Goal: Transaction & Acquisition: Purchase product/service

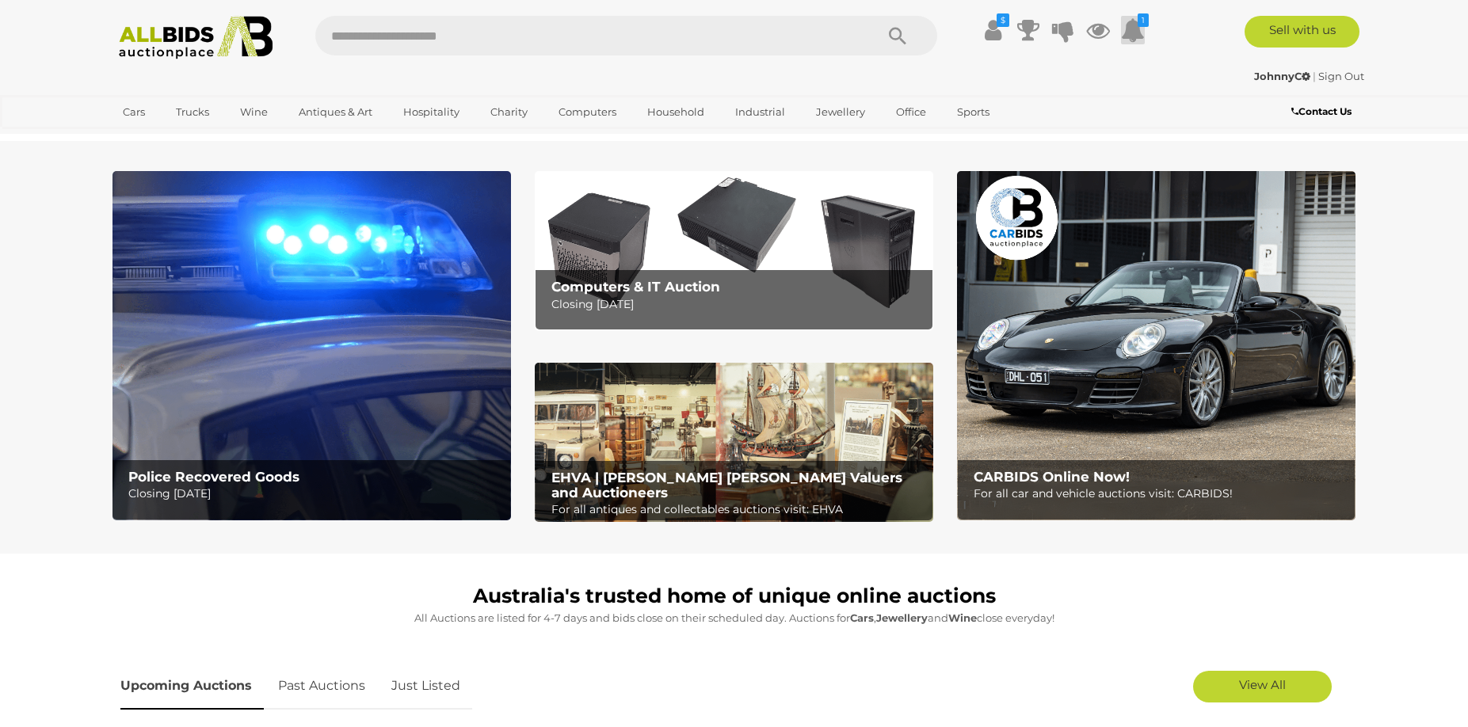
click at [1133, 29] on icon at bounding box center [1133, 30] width 24 height 29
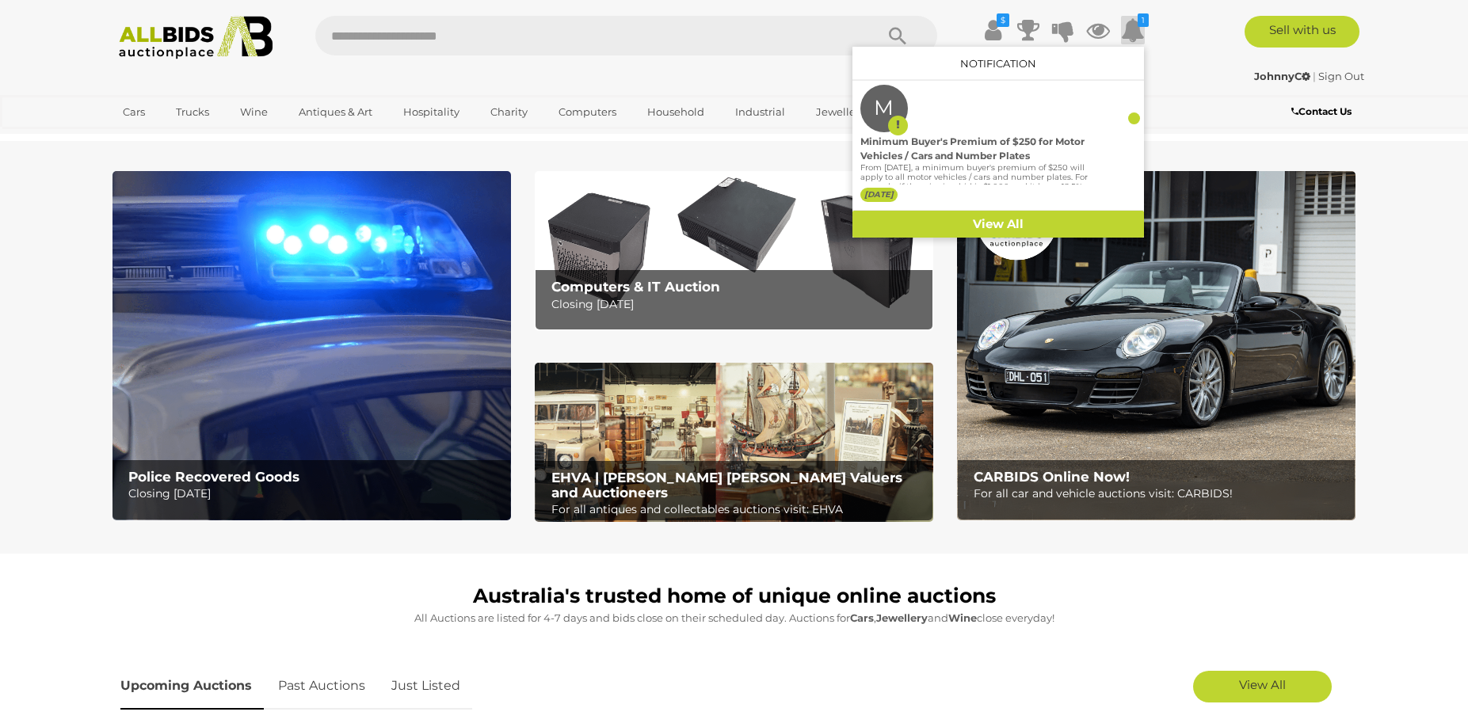
click at [1165, 56] on div "$ 1 M" at bounding box center [734, 38] width 1291 height 44
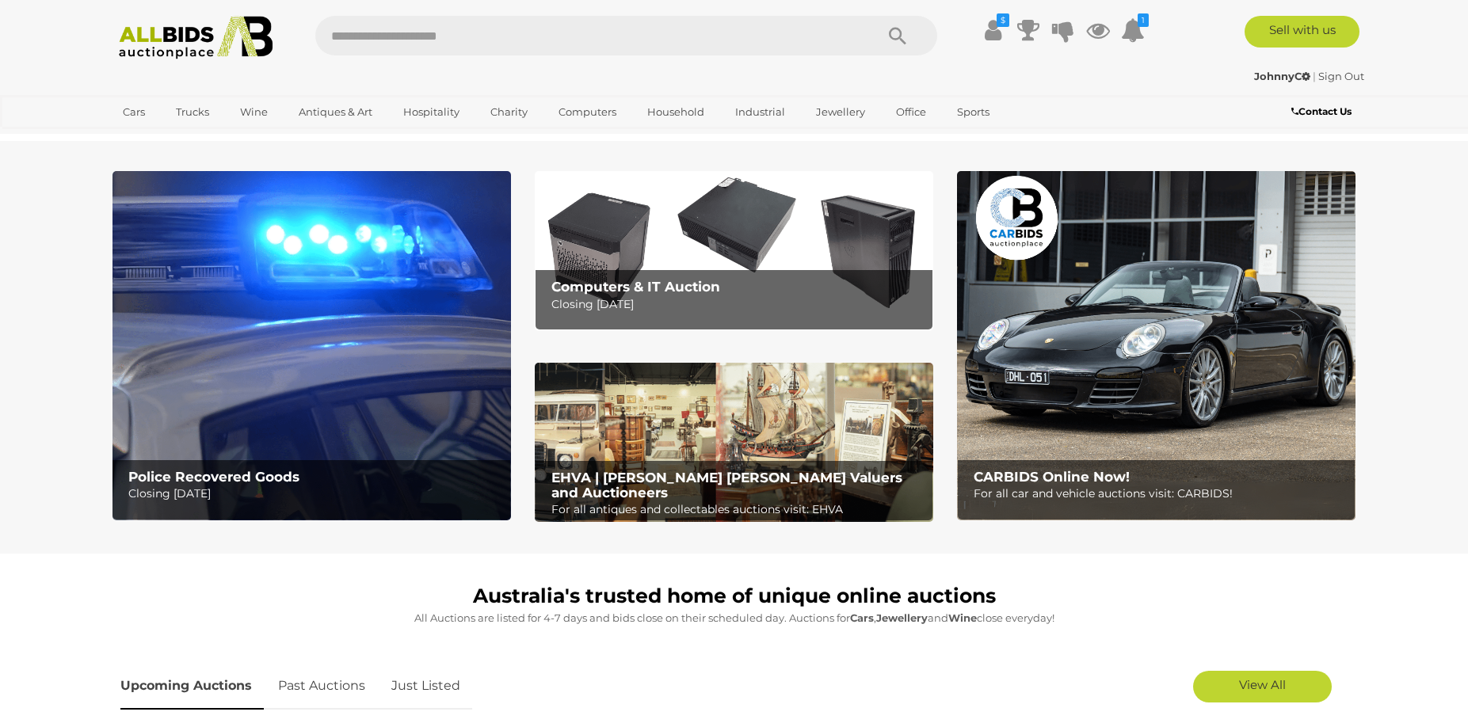
click at [197, 32] on img at bounding box center [196, 38] width 172 height 44
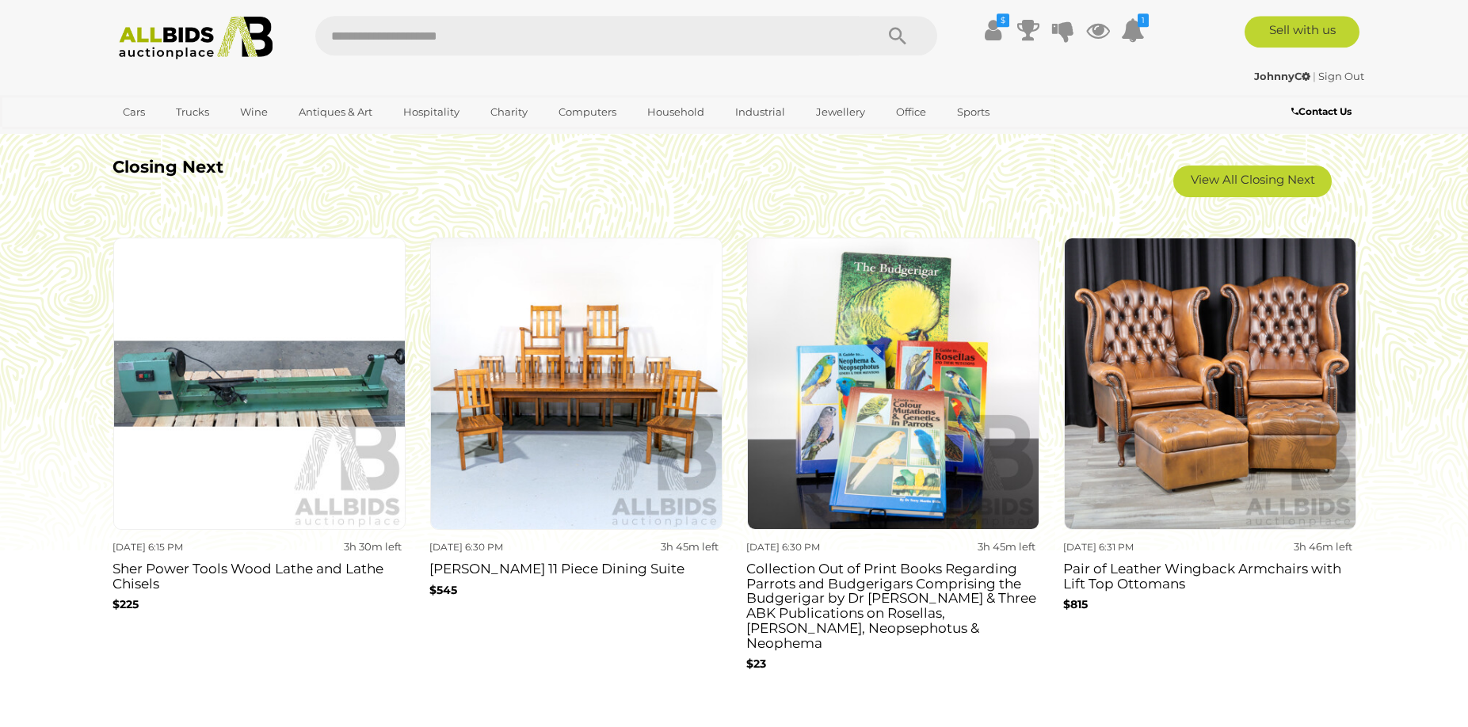
scroll to position [1454, 0]
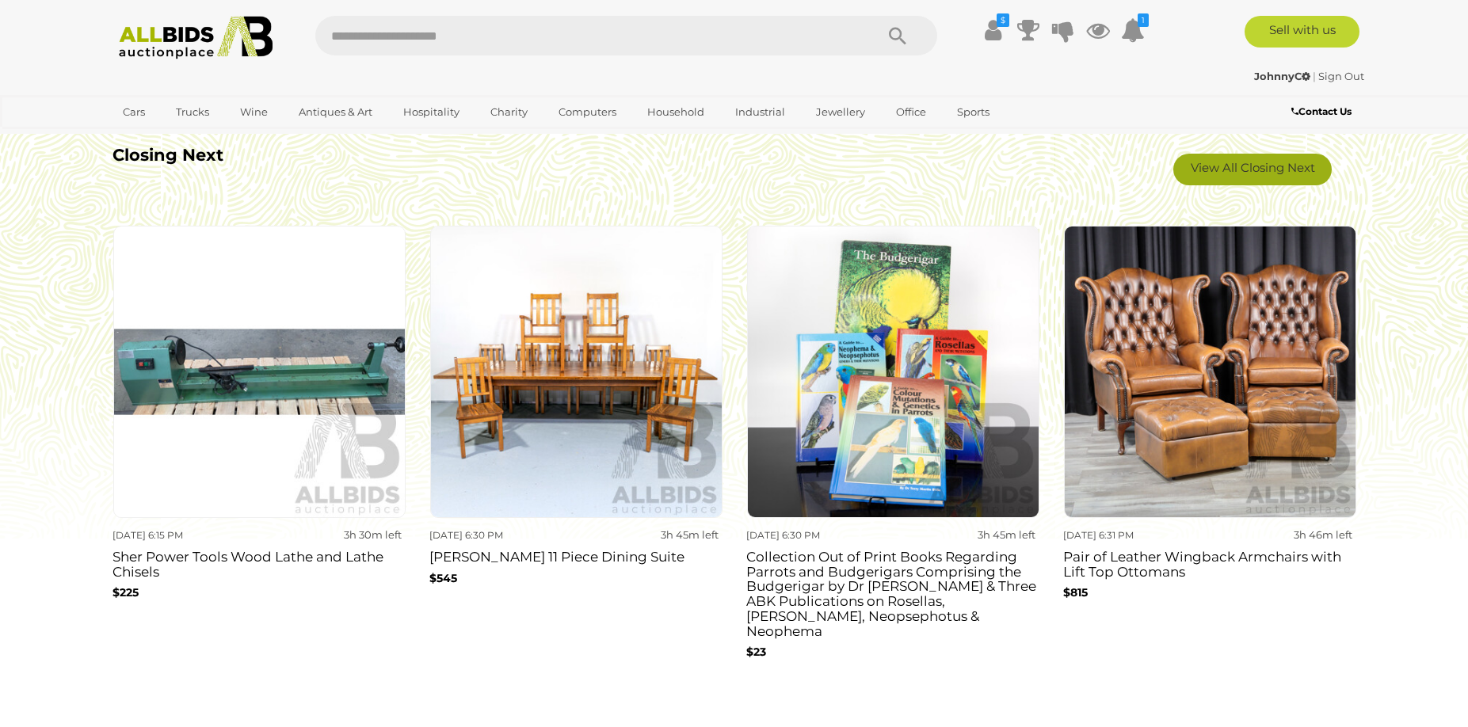
click at [1255, 170] on link "View All Closing Next" at bounding box center [1252, 170] width 158 height 32
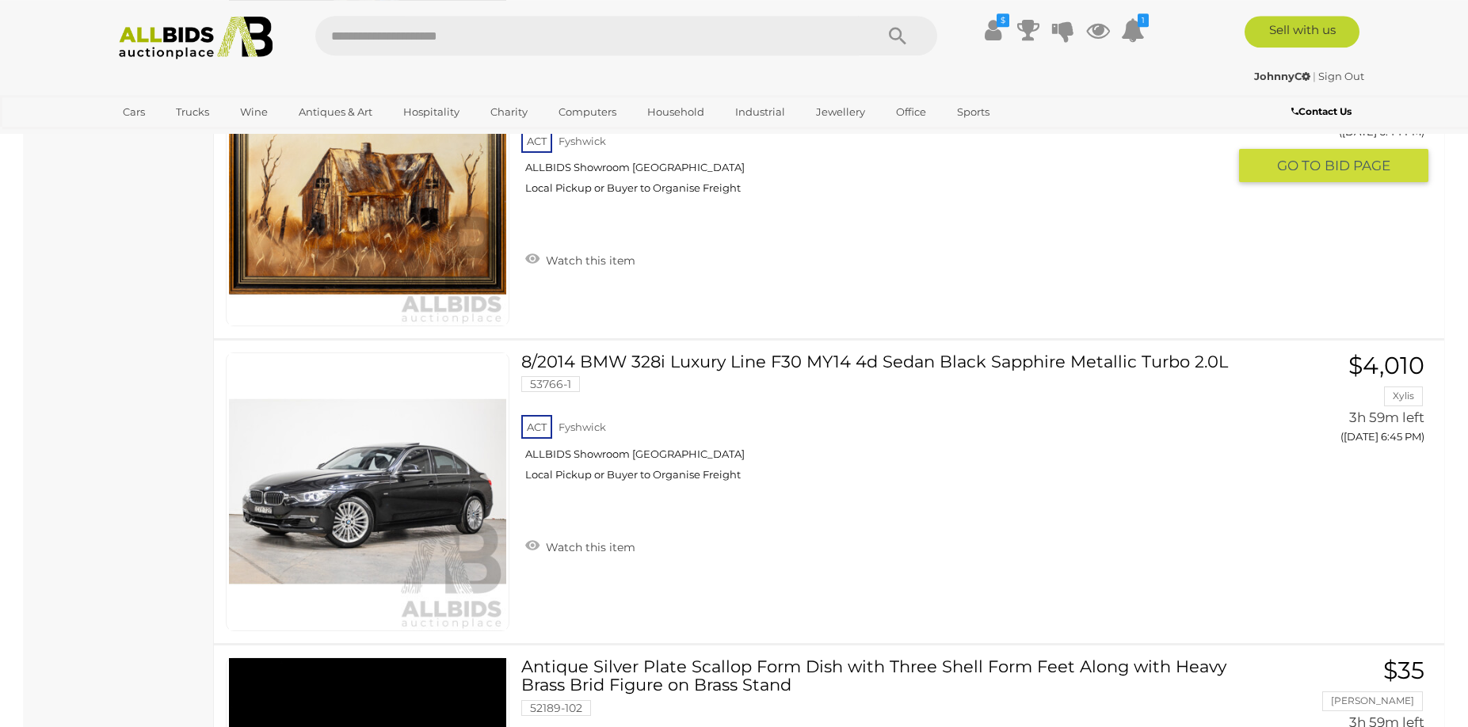
scroll to position [9857, 0]
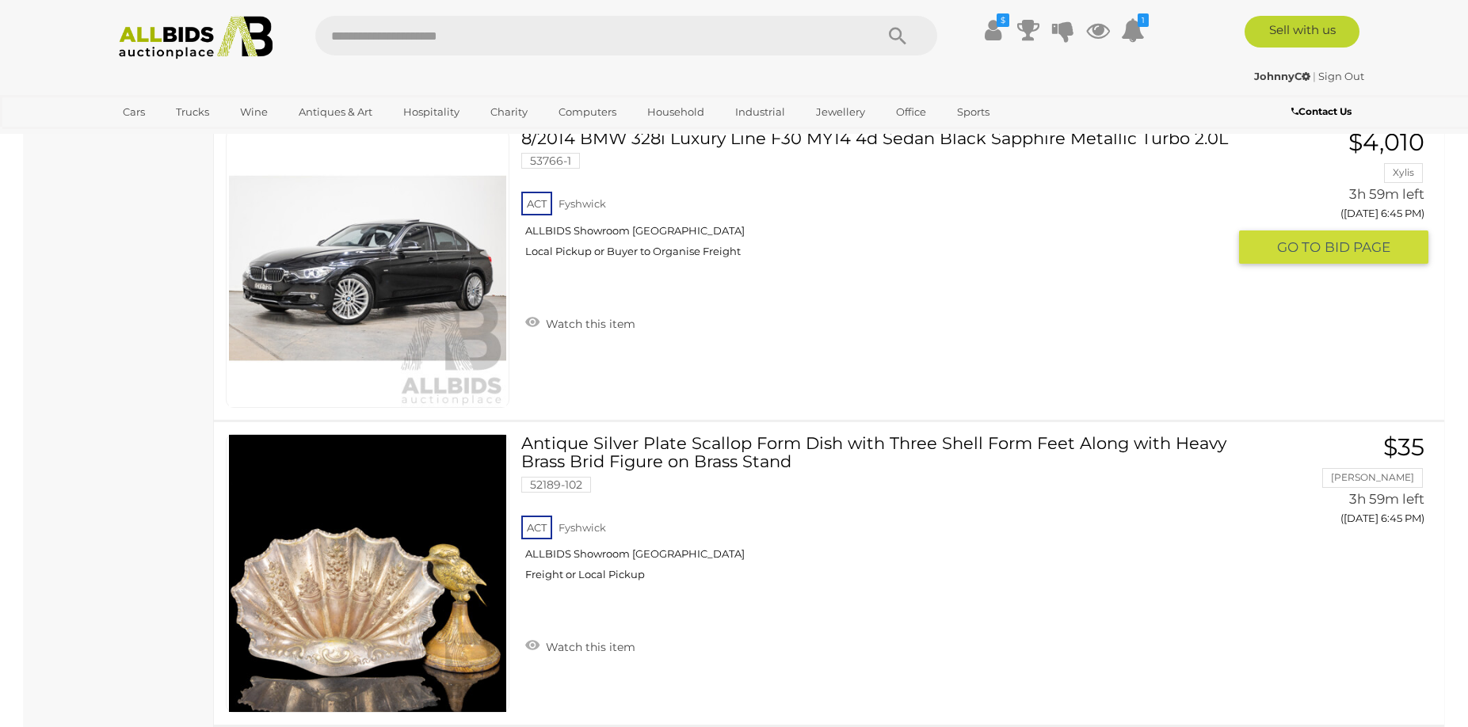
click at [414, 272] on img at bounding box center [367, 268] width 277 height 277
